Goal: Task Accomplishment & Management: Manage account settings

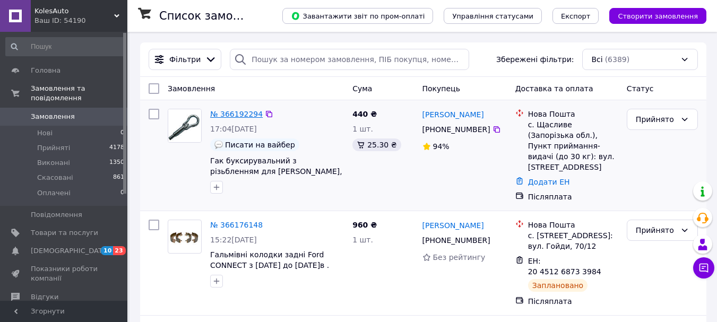
click at [235, 115] on link "№ 366192294" at bounding box center [236, 114] width 53 height 8
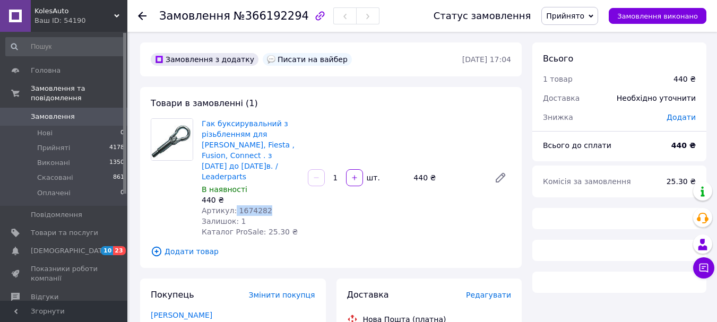
drag, startPoint x: 267, startPoint y: 200, endPoint x: 230, endPoint y: 200, distance: 37.1
click at [230, 205] on div "Артикул: 1674282" at bounding box center [251, 210] width 98 height 11
copy span "1674282"
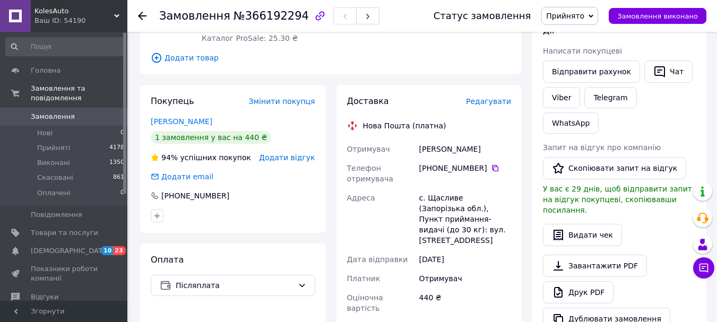
scroll to position [212, 0]
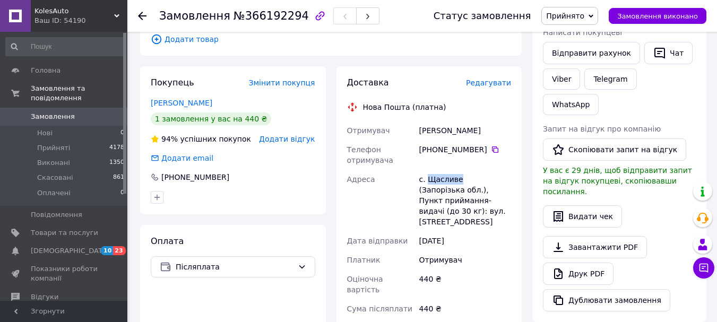
drag, startPoint x: 456, startPoint y: 168, endPoint x: 426, endPoint y: 169, distance: 29.7
click at [426, 170] on div "с. Щасливе (Запорізька обл.), Пункт приймання-видачі (до 30 кг): вул. [STREET_A…" at bounding box center [465, 201] width 96 height 62
copy div "Щасливе"
drag, startPoint x: 469, startPoint y: 120, endPoint x: 418, endPoint y: 124, distance: 51.6
click at [418, 124] on div "Пуляєв Андрій" at bounding box center [465, 130] width 96 height 19
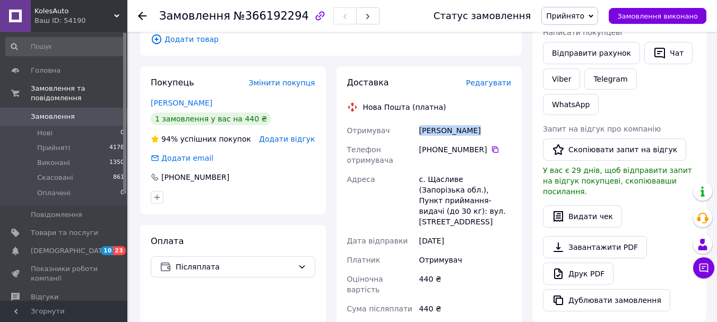
copy div "Пуляєв Андрій"
drag, startPoint x: 479, startPoint y: 137, endPoint x: 434, endPoint y: 138, distance: 45.6
click at [434, 144] on div "[PHONE_NUMBER]" at bounding box center [465, 149] width 92 height 11
copy div "0 98 050 90 11"
click at [142, 13] on icon at bounding box center [142, 16] width 8 height 8
